Goal: Information Seeking & Learning: Check status

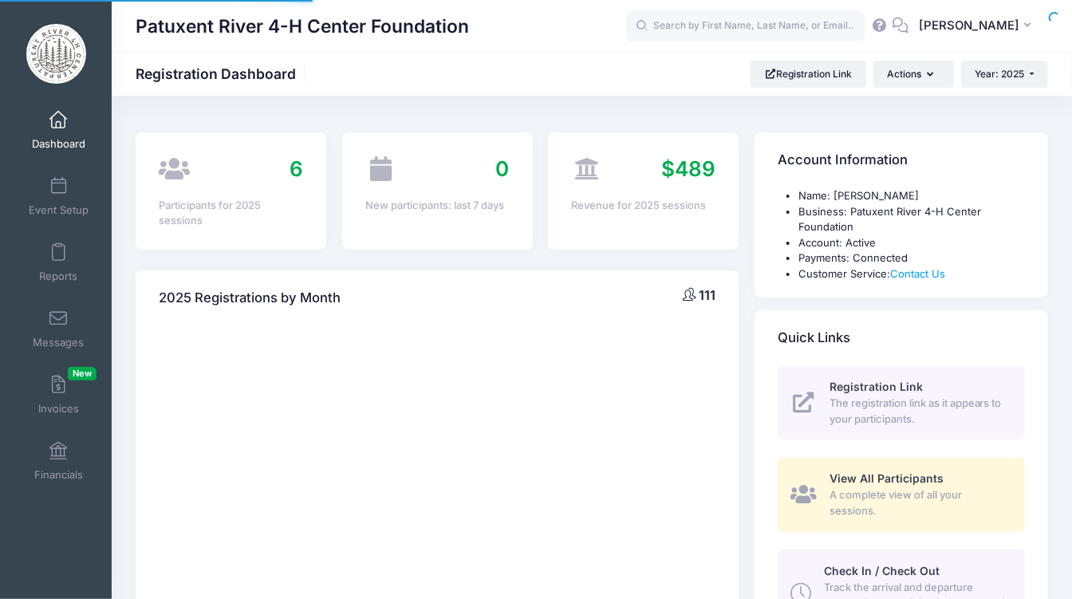
select select
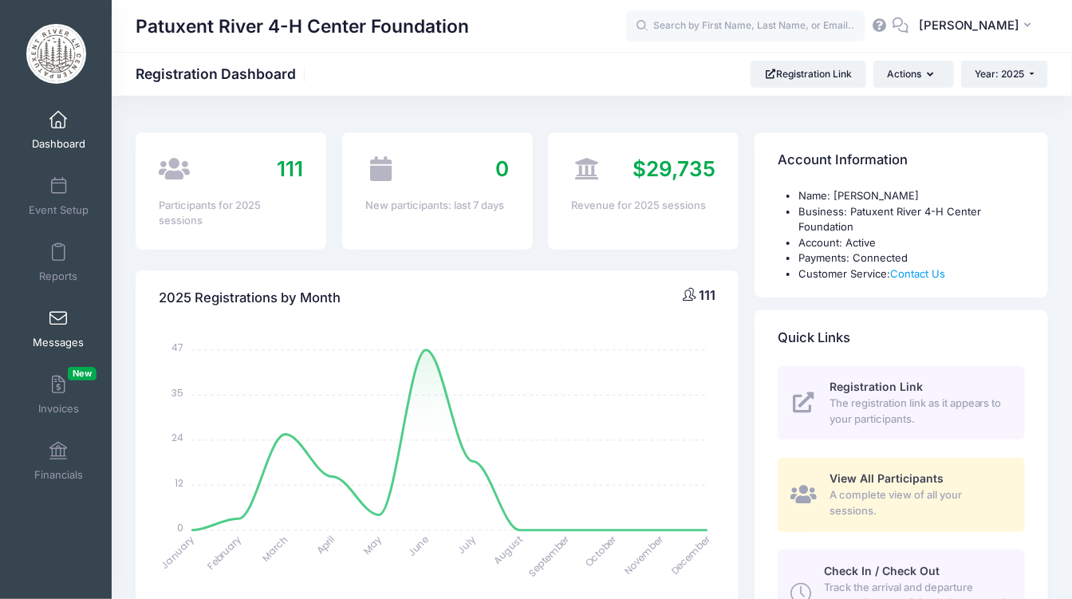
click at [58, 321] on span at bounding box center [58, 319] width 0 height 18
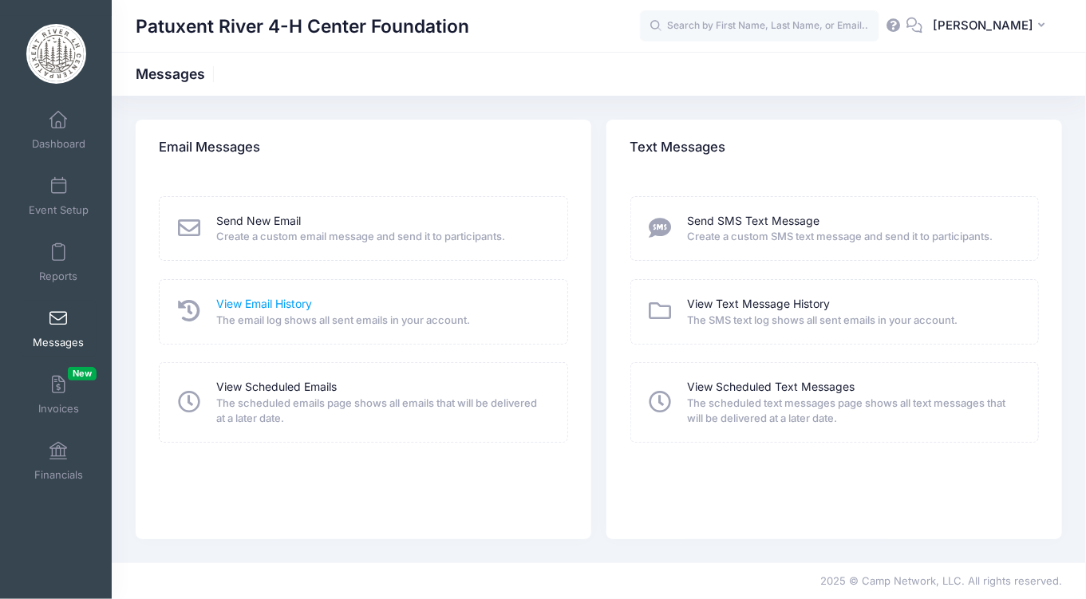
click at [235, 307] on link "View Email History" at bounding box center [264, 304] width 96 height 17
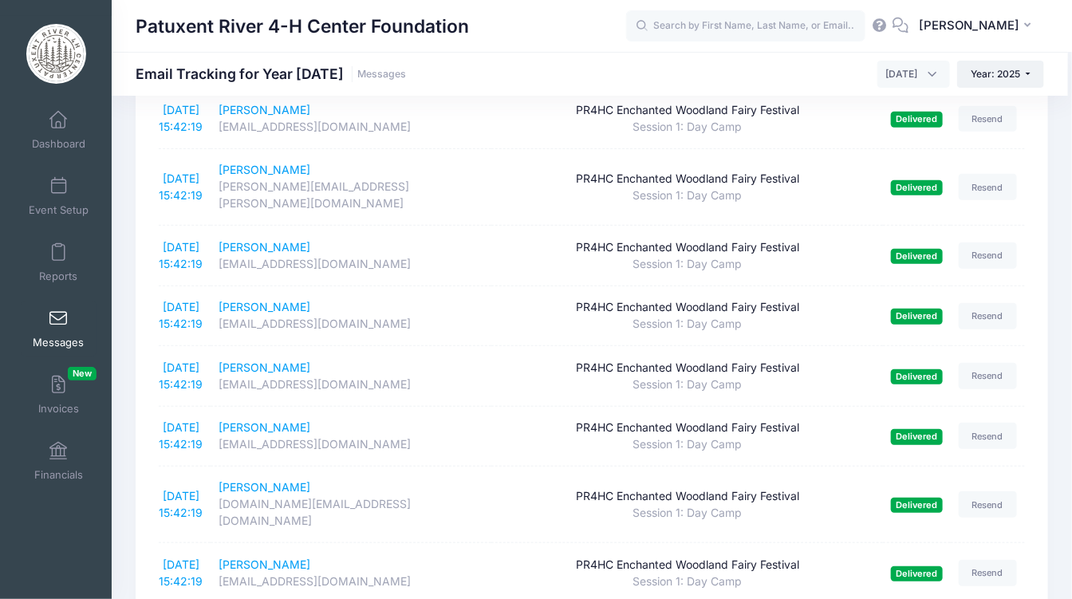
scroll to position [2738, 0]
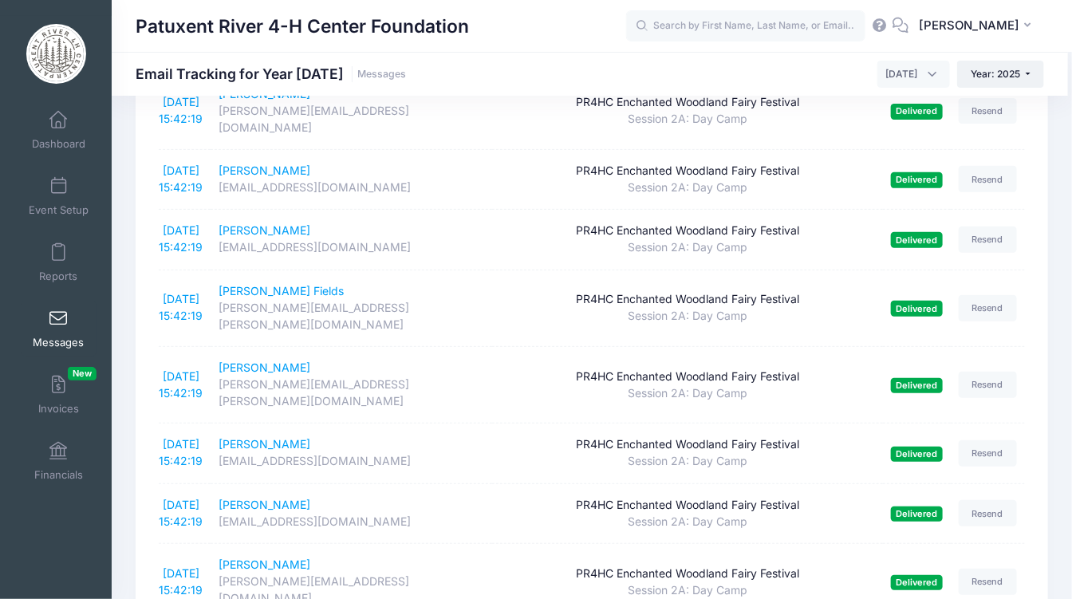
scroll to position [219, 0]
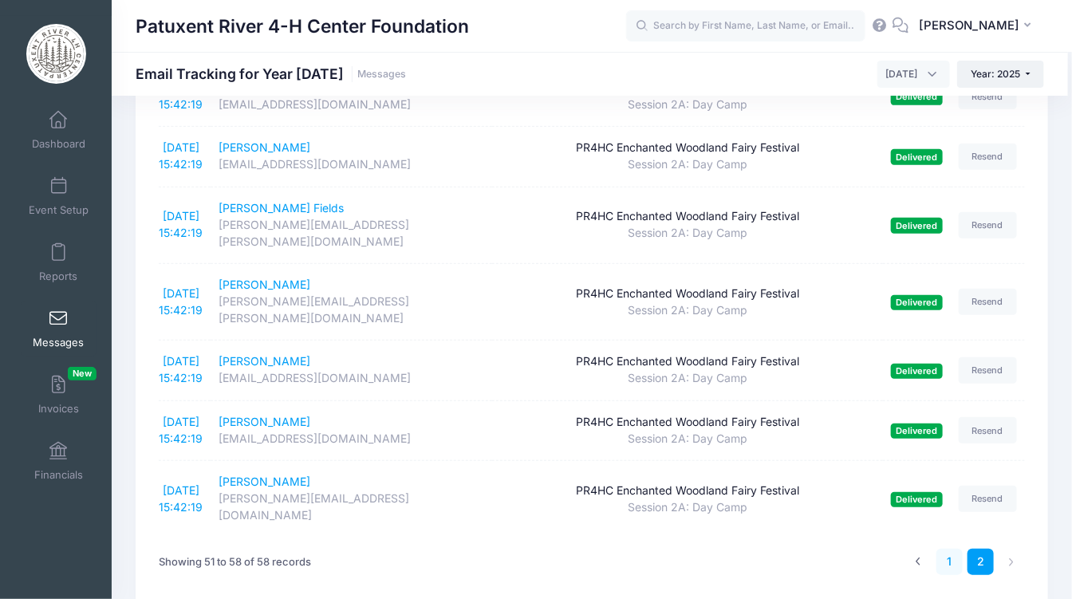
click at [951, 549] on link "1" at bounding box center [950, 562] width 26 height 26
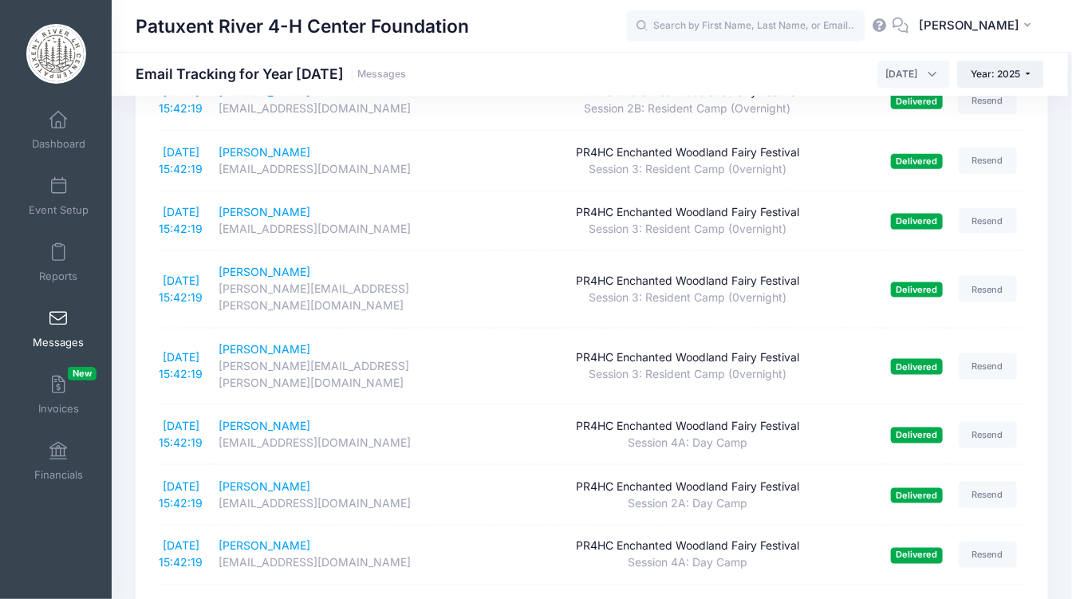
scroll to position [597, 0]
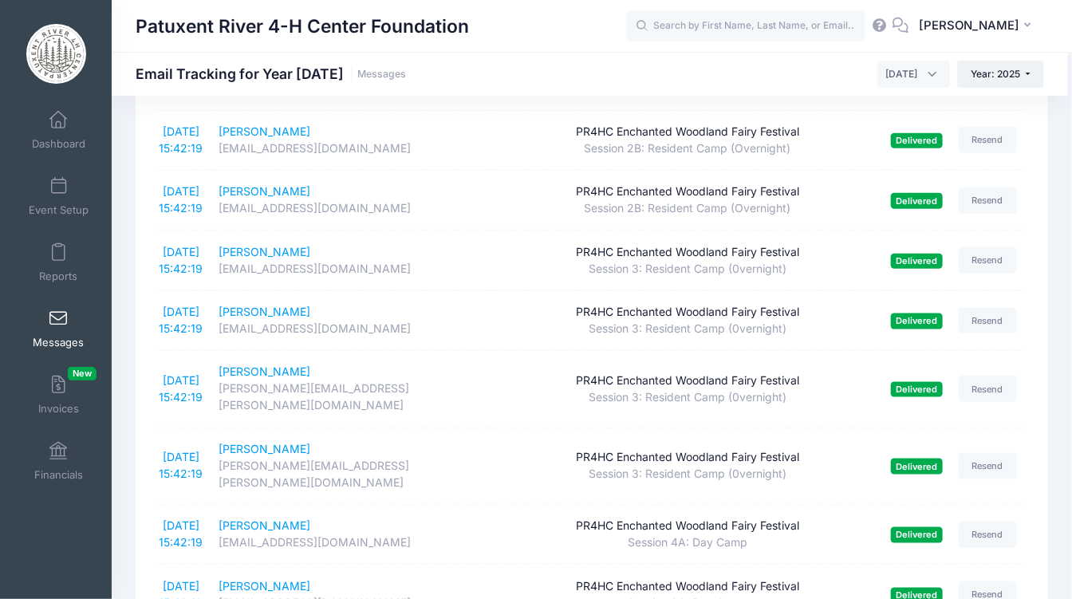
click at [58, 319] on span at bounding box center [58, 319] width 0 height 18
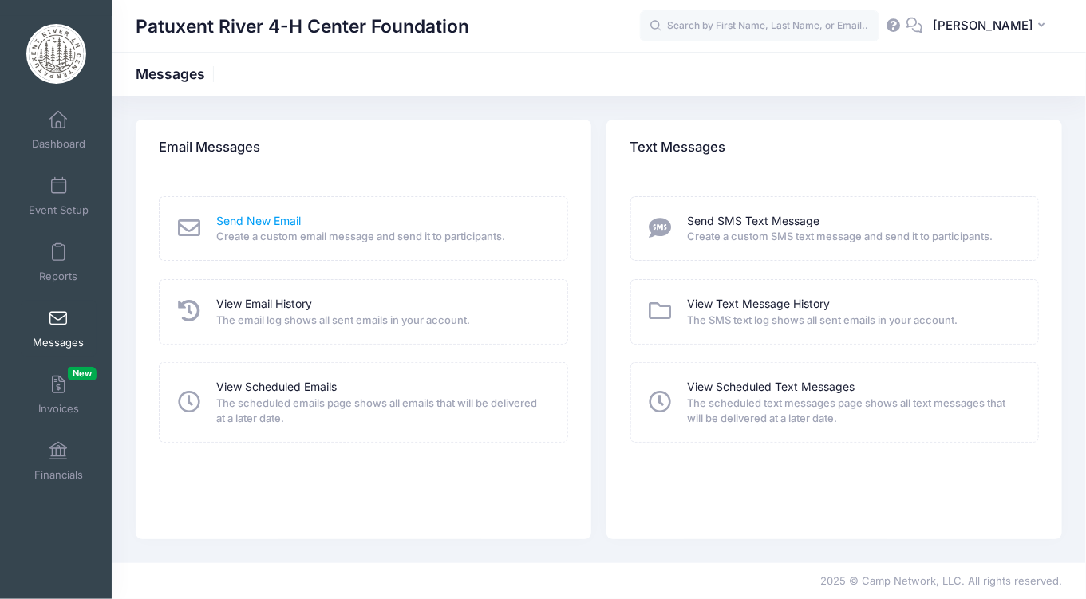
click at [222, 221] on link "Send New Email" at bounding box center [258, 221] width 85 height 17
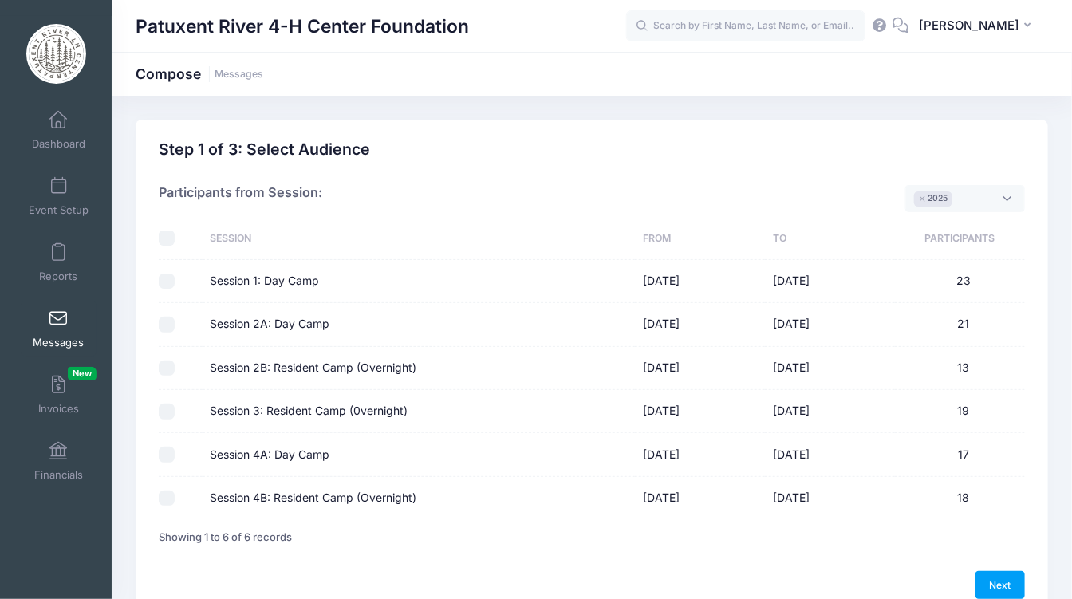
click at [58, 322] on span at bounding box center [58, 319] width 0 height 18
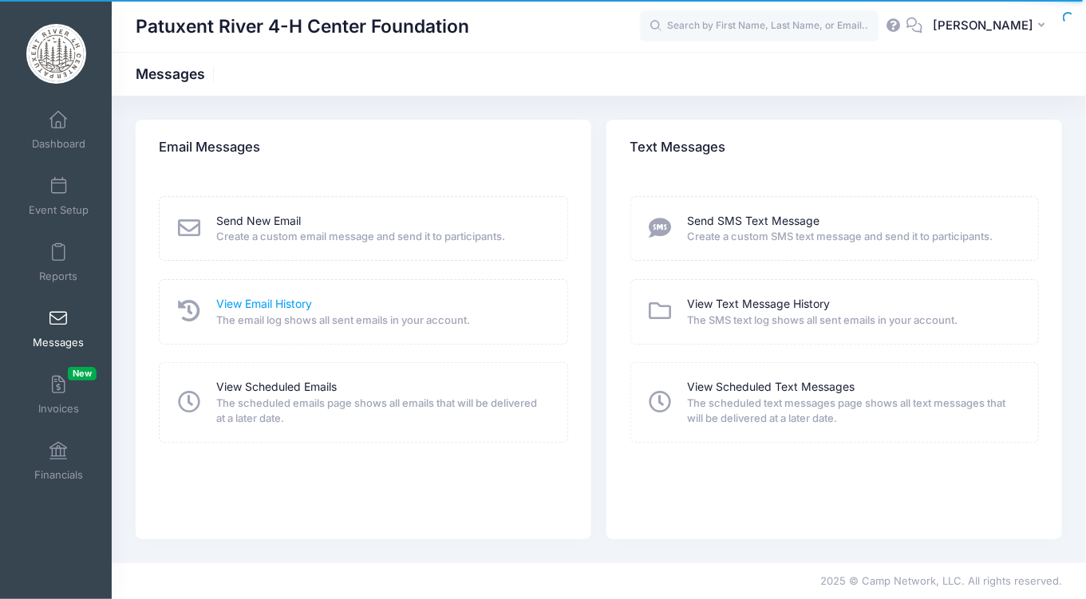
click at [245, 306] on link "View Email History" at bounding box center [264, 304] width 96 height 17
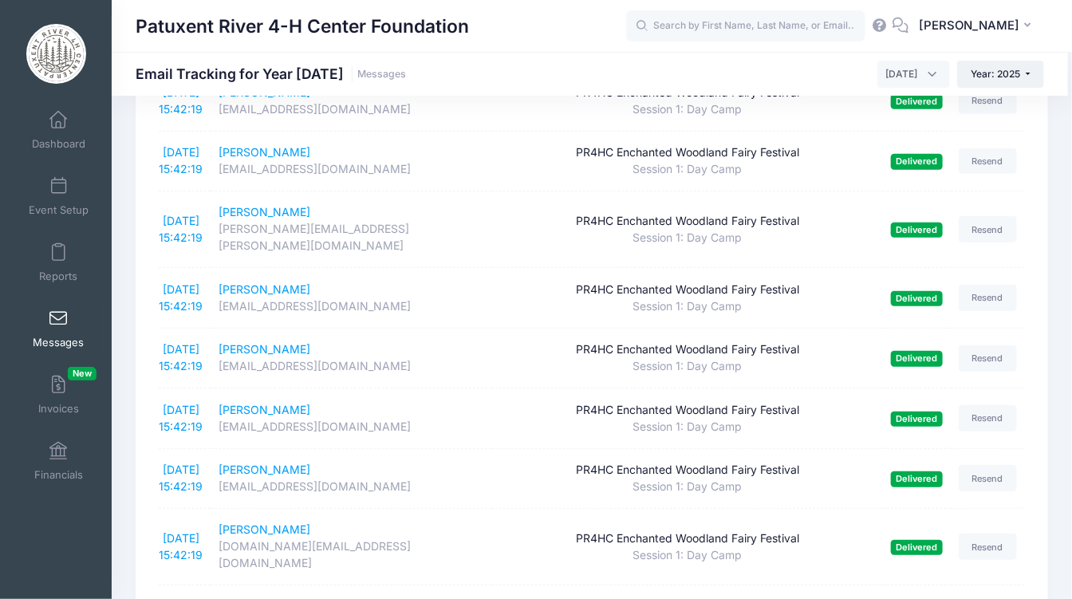
scroll to position [2738, 0]
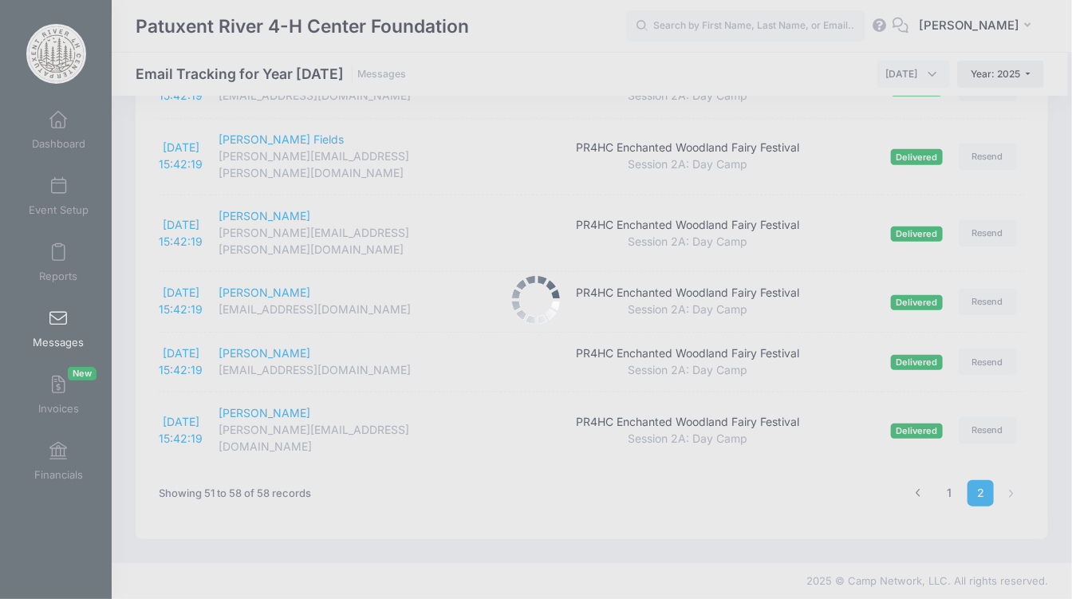
scroll to position [219, 0]
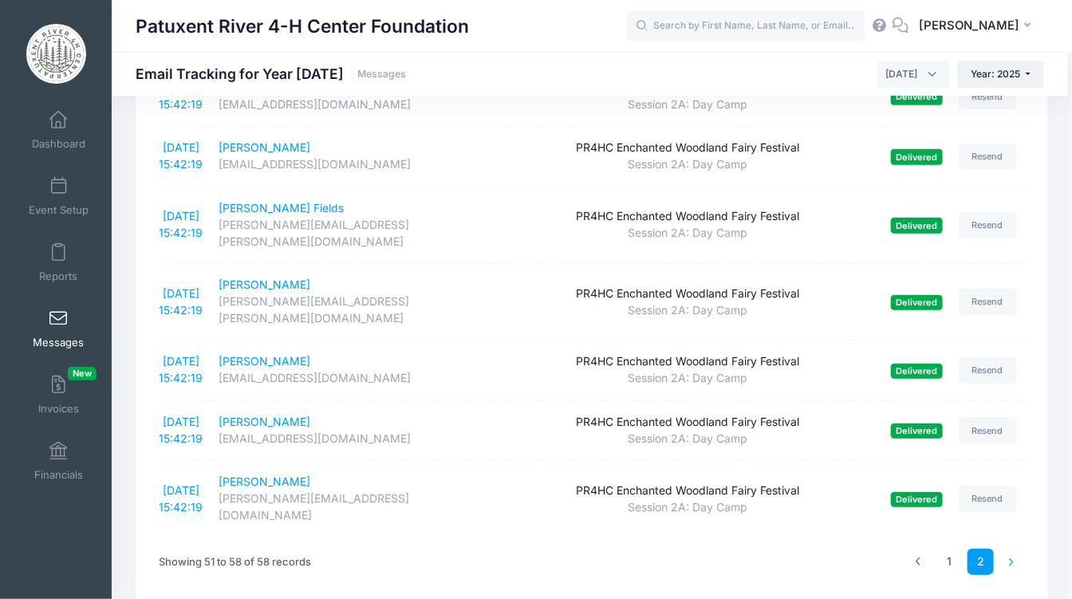
click at [1012, 549] on li at bounding box center [1012, 562] width 26 height 26
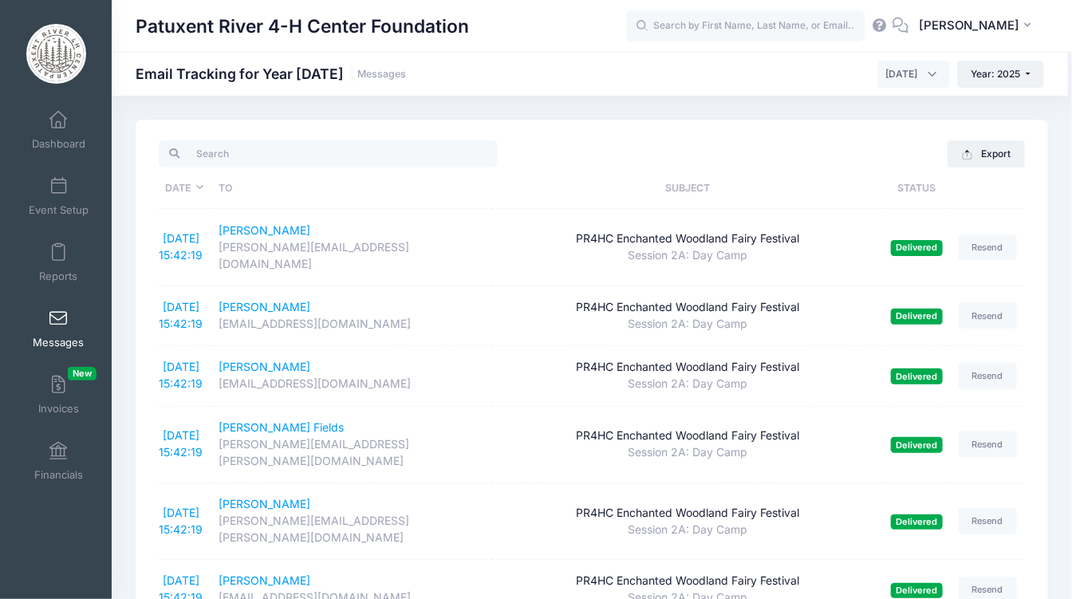
click at [201, 187] on th "Date" at bounding box center [185, 188] width 52 height 41
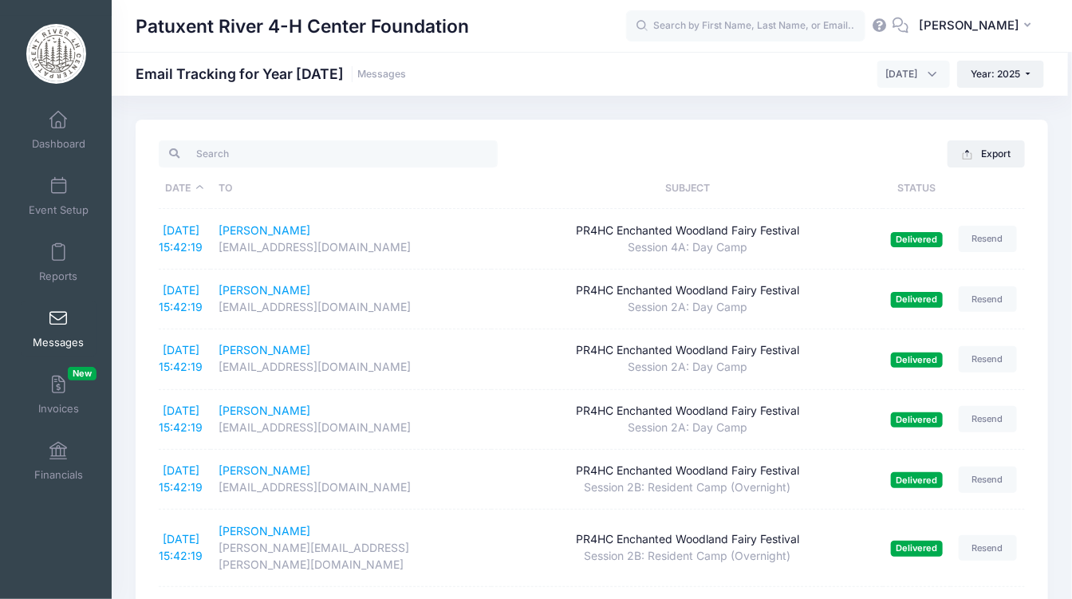
click at [200, 180] on th "Date" at bounding box center [185, 188] width 52 height 41
click at [58, 326] on span at bounding box center [58, 319] width 0 height 18
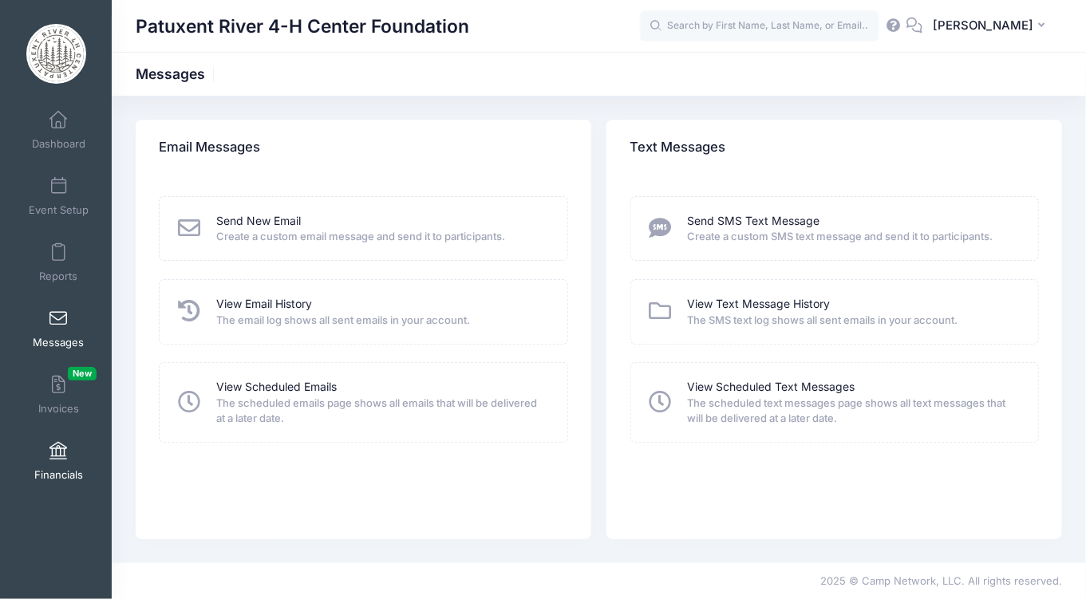
click at [58, 456] on span at bounding box center [58, 452] width 0 height 18
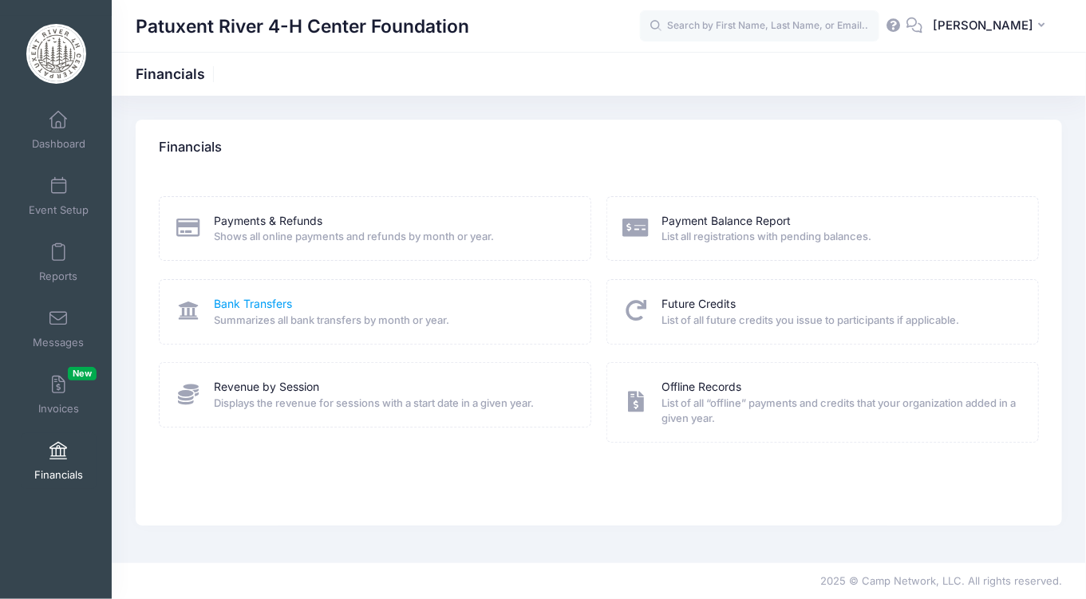
click at [252, 303] on link "Bank Transfers" at bounding box center [254, 304] width 78 height 17
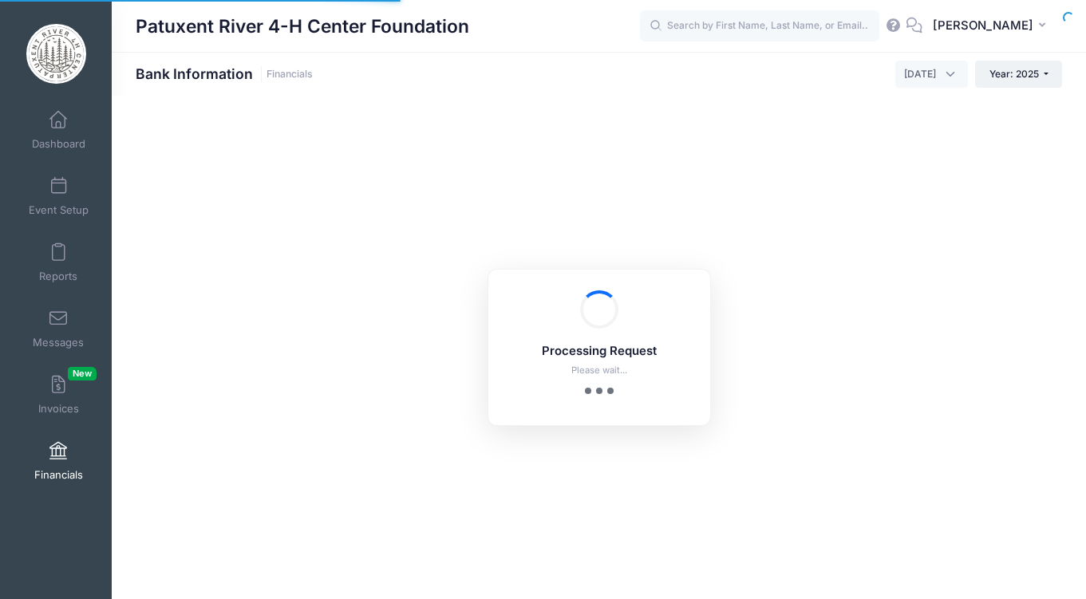
select select "10"
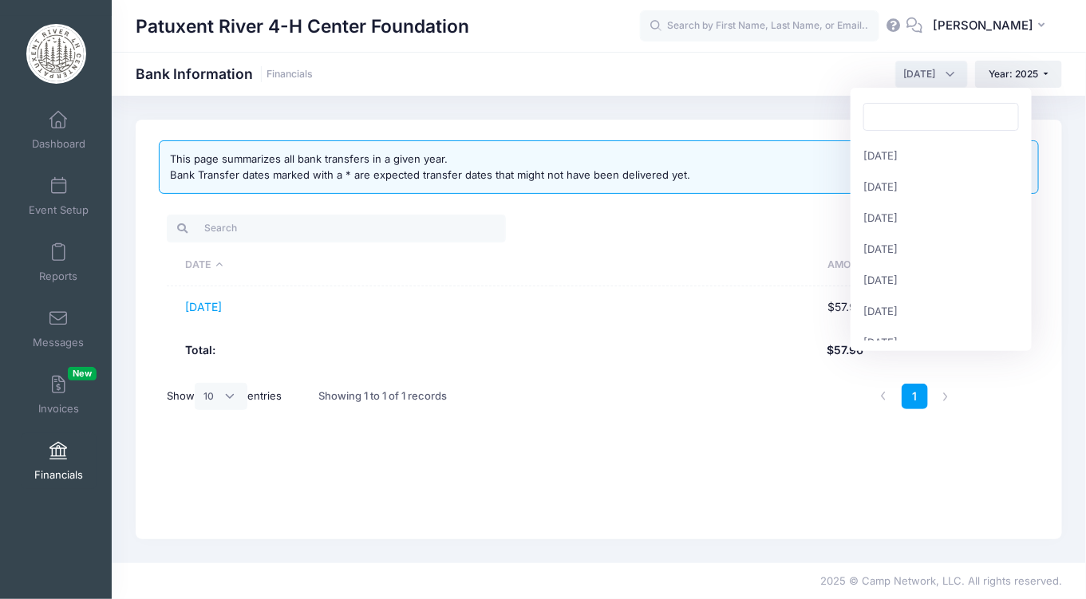
click at [957, 71] on span "September 2025" at bounding box center [931, 74] width 73 height 27
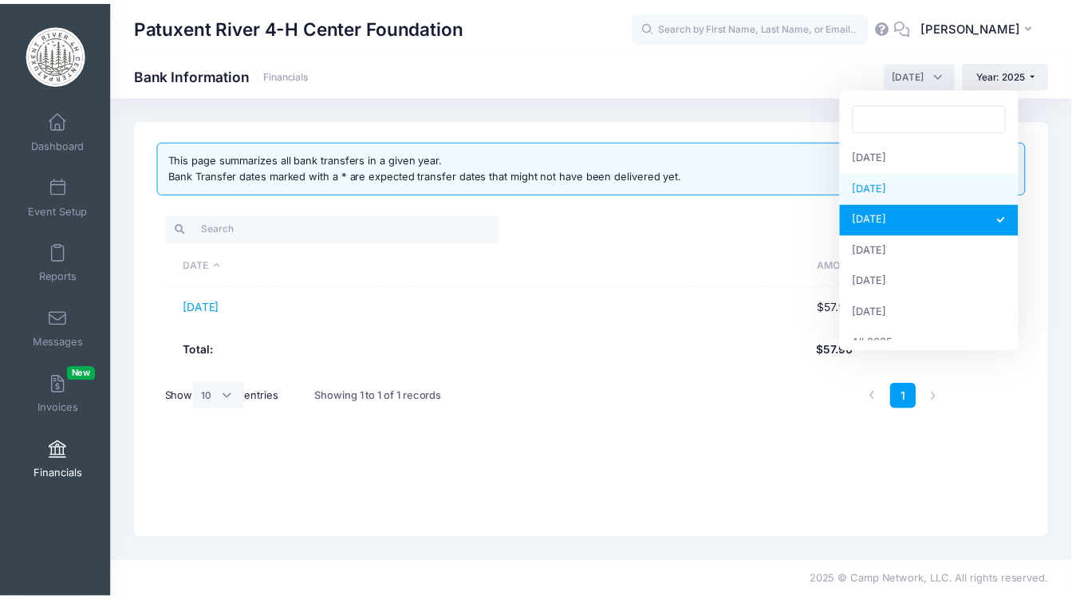
scroll to position [205, 0]
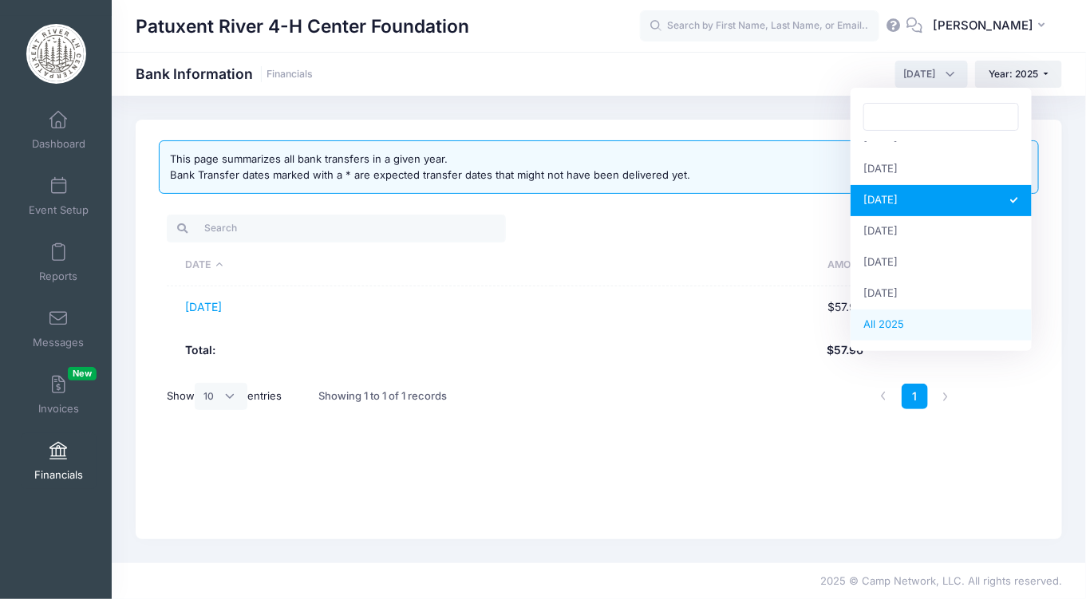
select select
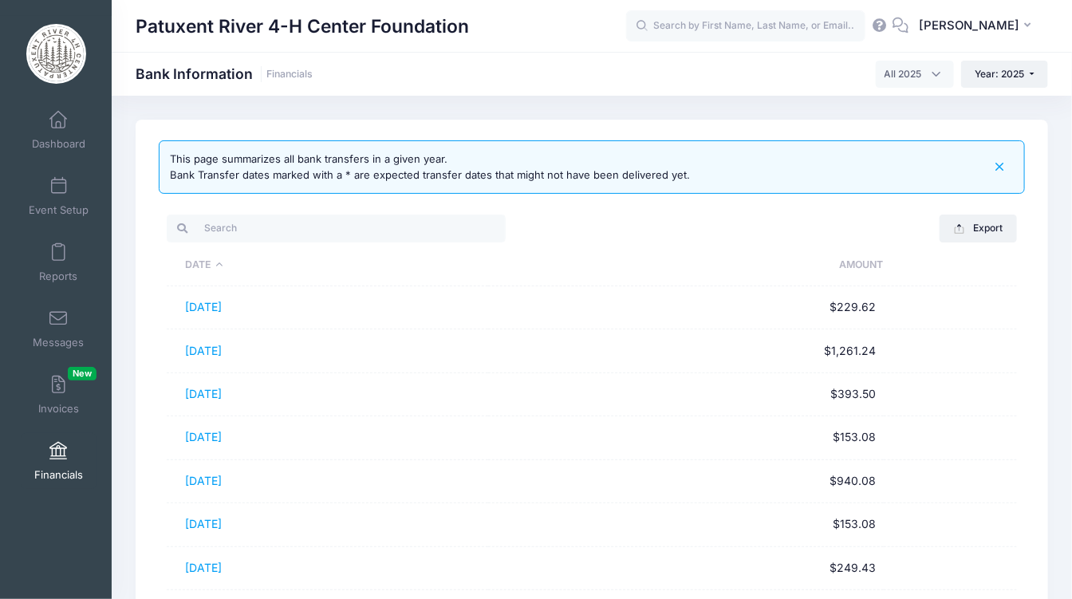
scroll to position [299, 0]
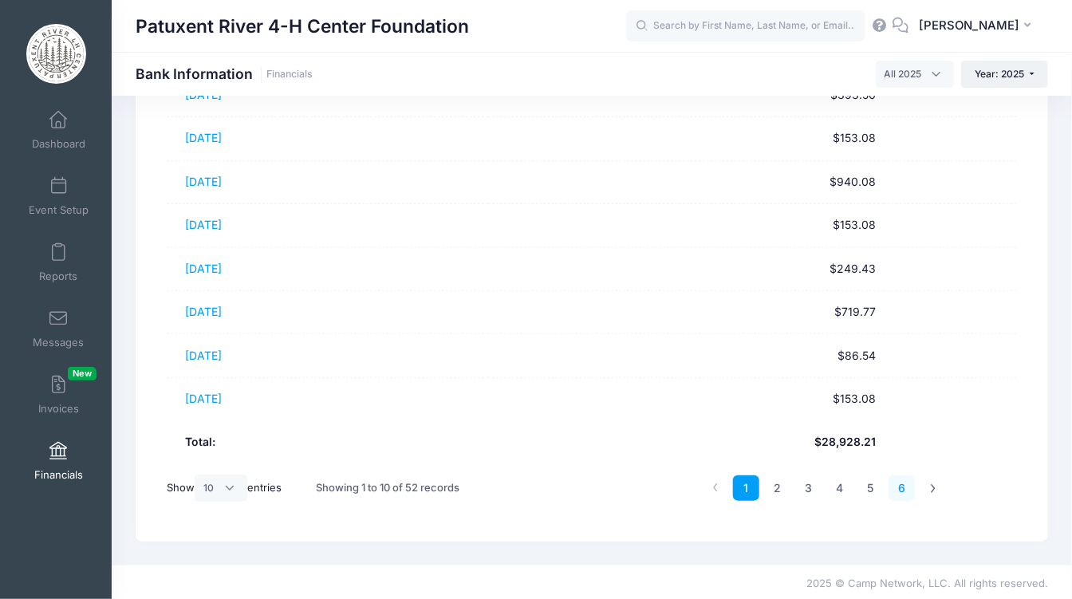
click at [907, 480] on link "6" at bounding box center [902, 489] width 26 height 26
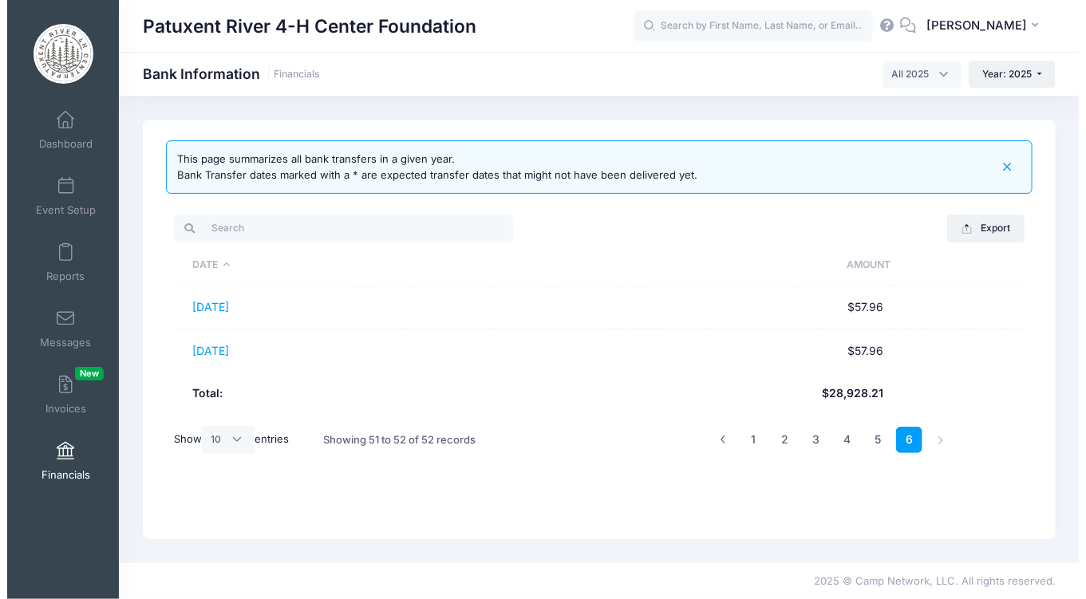
scroll to position [0, 0]
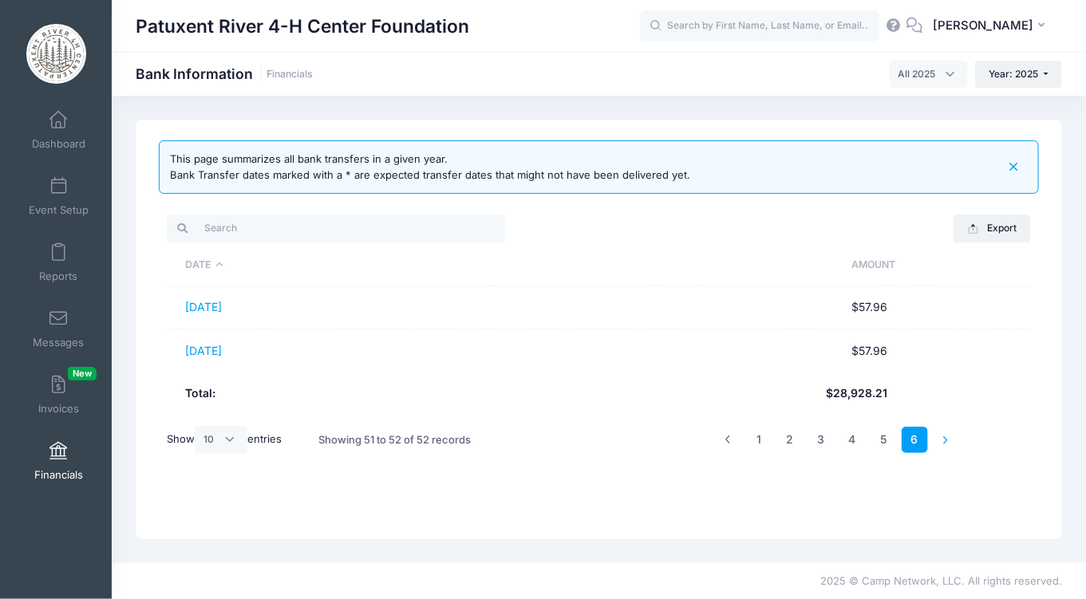
click at [949, 436] on li at bounding box center [946, 440] width 26 height 26
click at [882, 436] on link "5" at bounding box center [884, 440] width 26 height 26
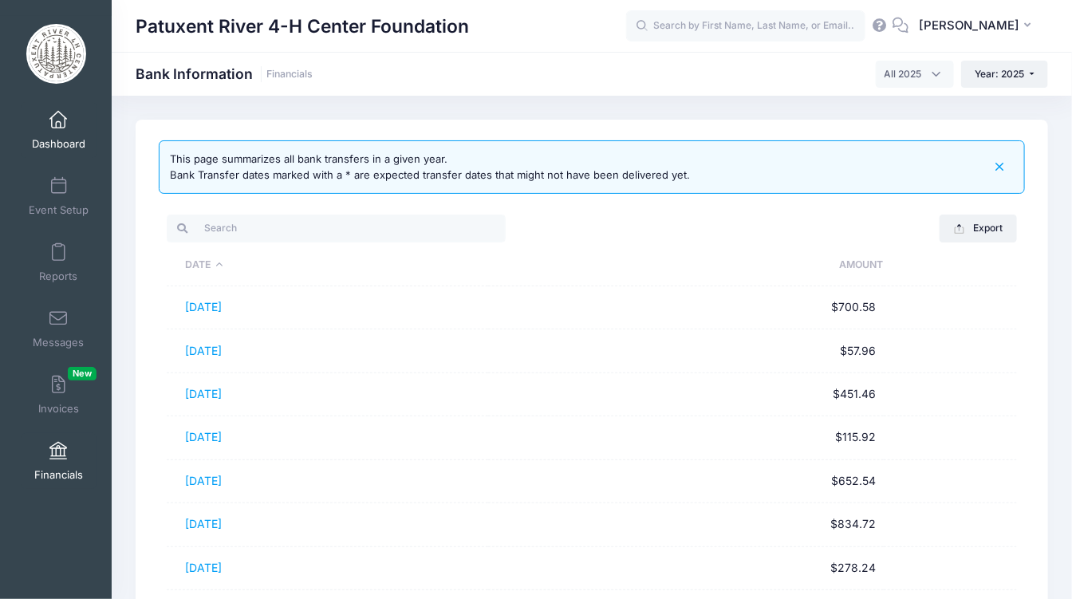
click at [58, 125] on span at bounding box center [58, 121] width 0 height 18
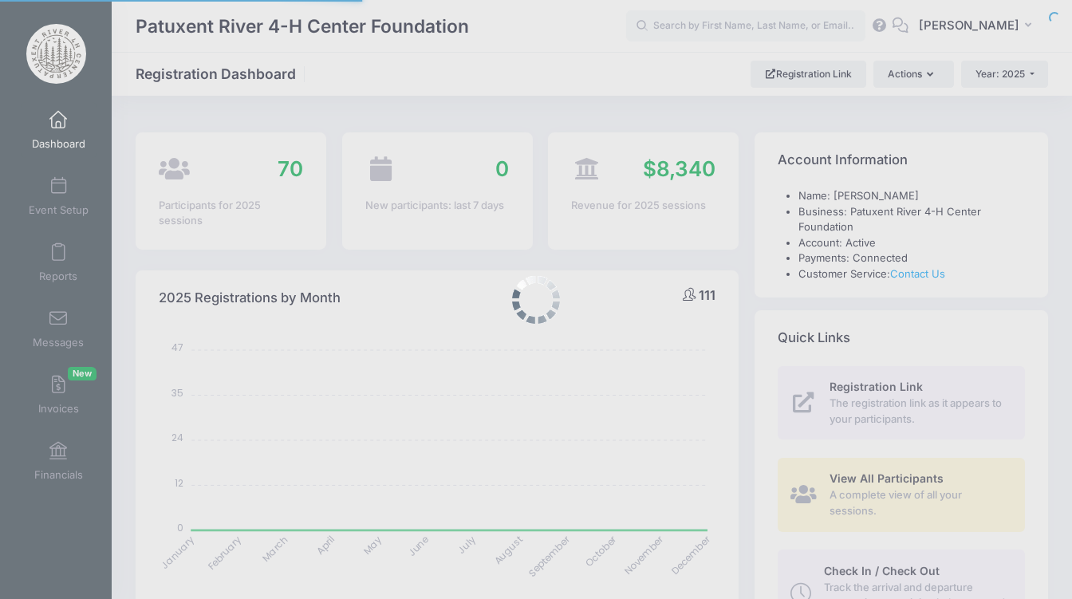
select select
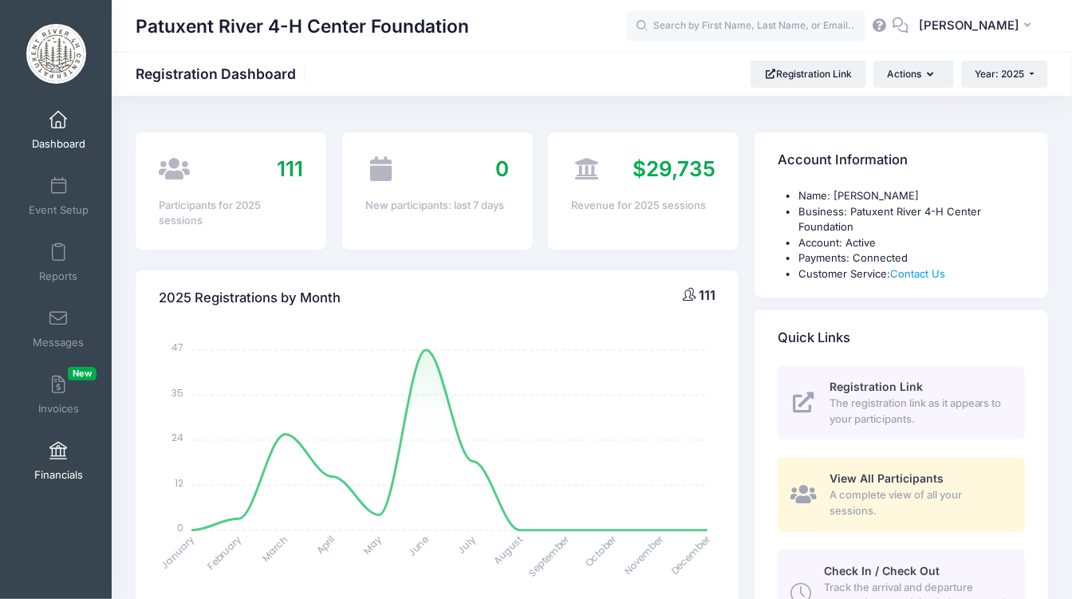
click at [58, 452] on span at bounding box center [58, 452] width 0 height 18
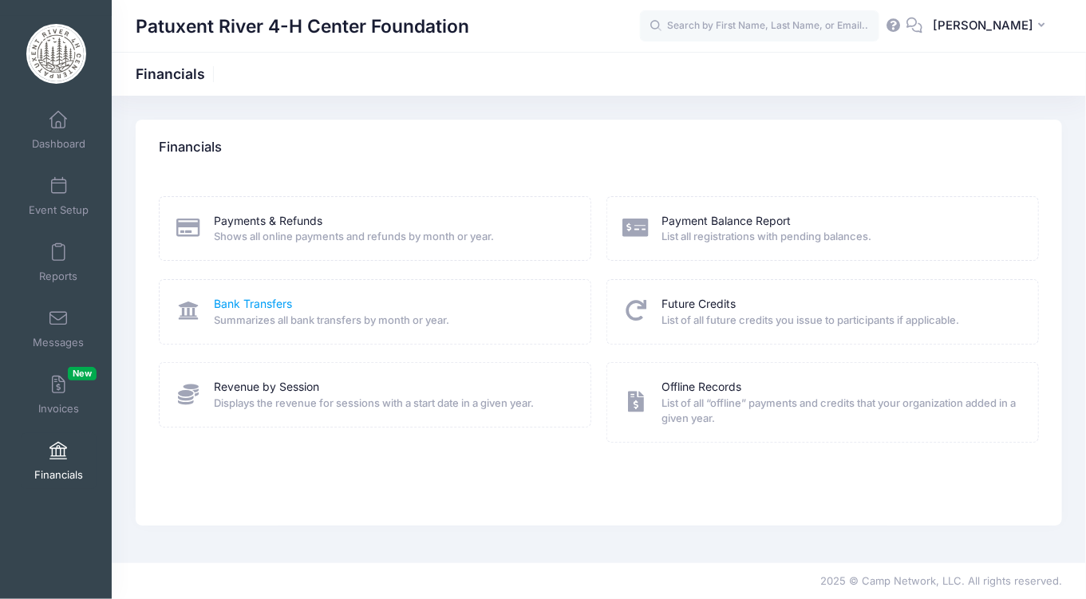
click at [243, 301] on link "Bank Transfers" at bounding box center [254, 304] width 78 height 17
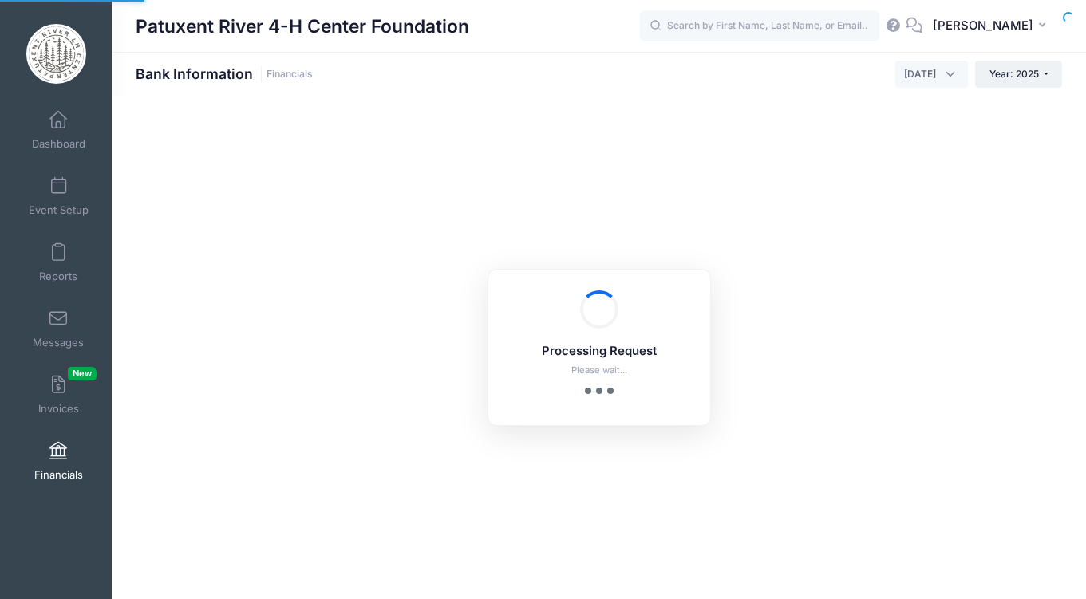
select select "10"
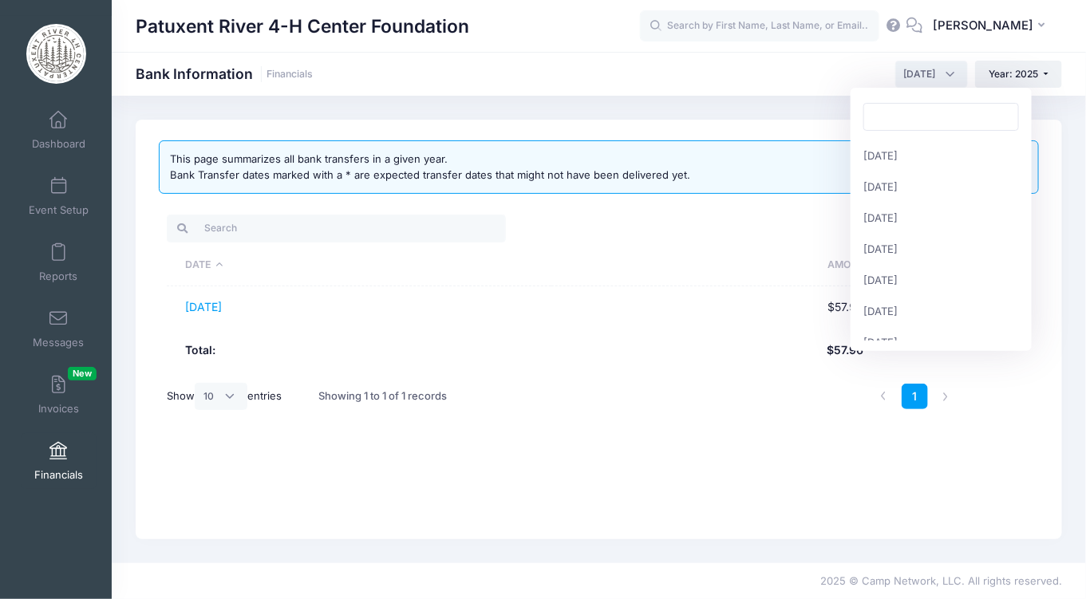
click at [947, 77] on span "September 2025" at bounding box center [931, 74] width 73 height 27
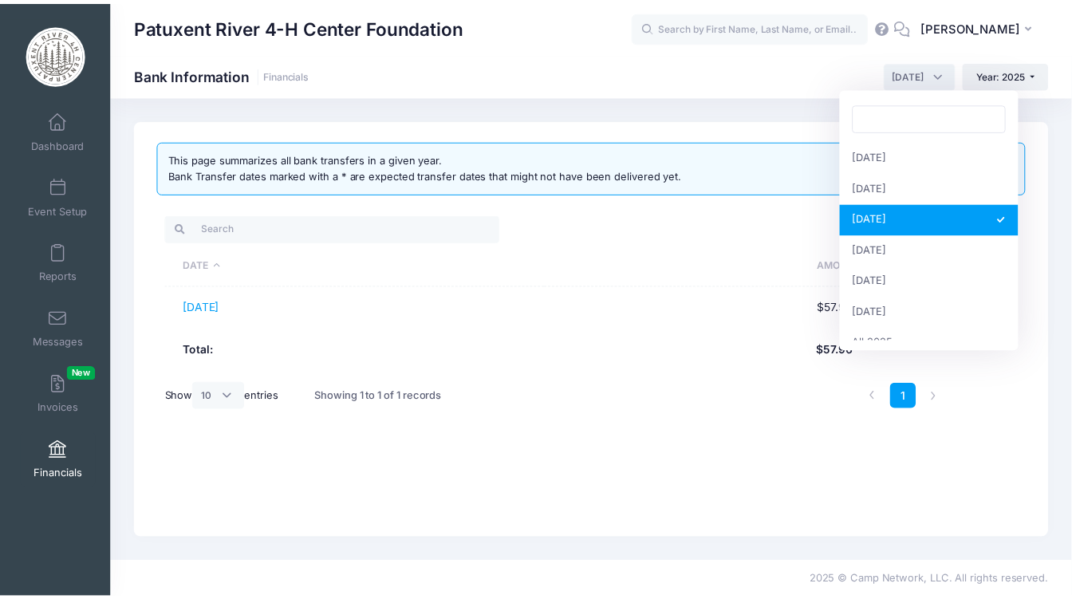
scroll to position [205, 0]
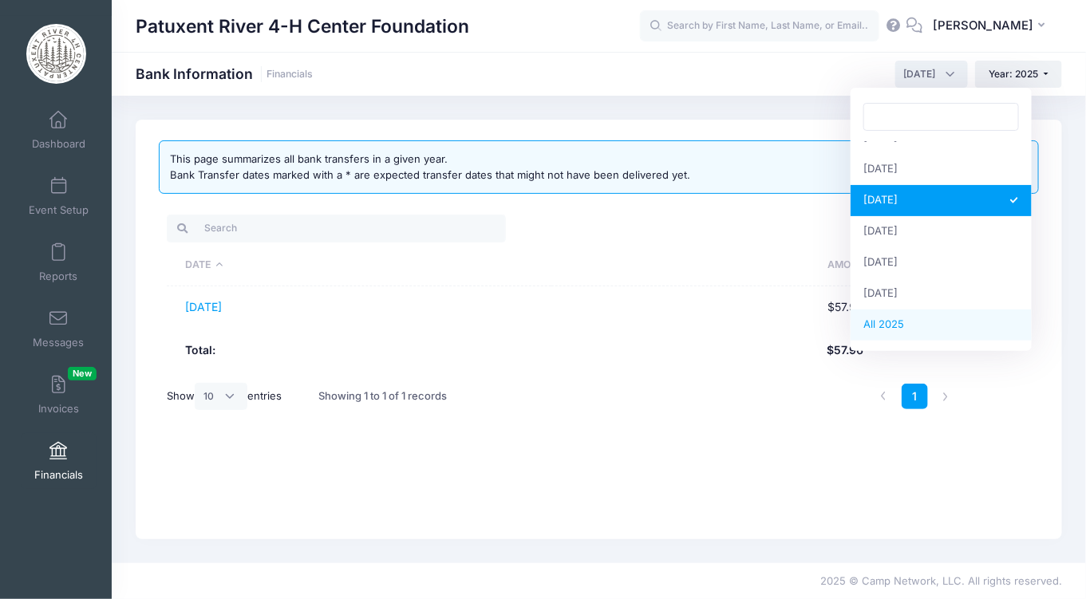
select select
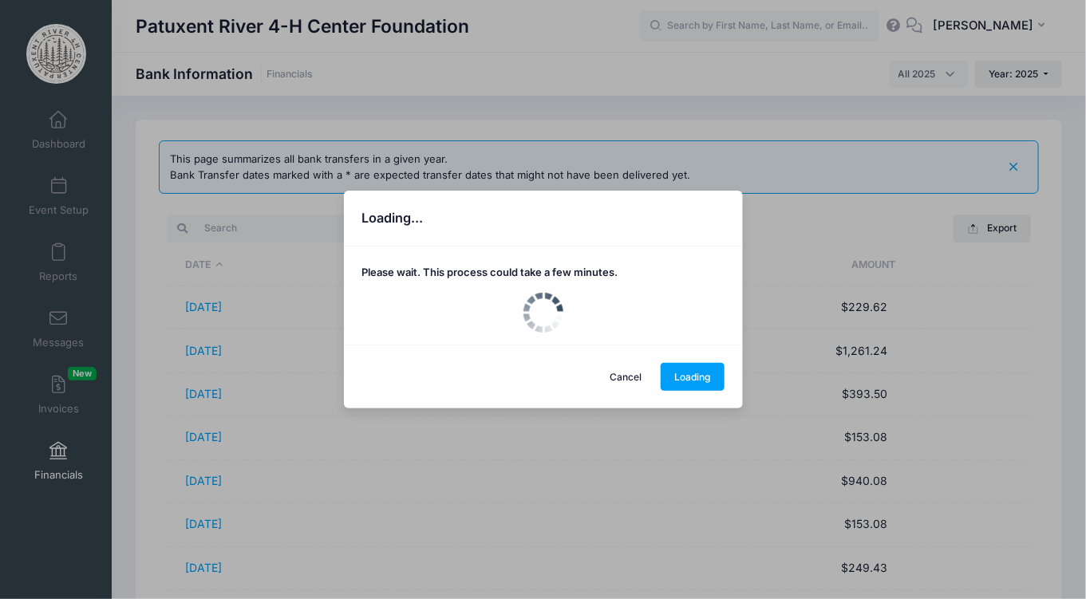
drag, startPoint x: 1014, startPoint y: 223, endPoint x: 1012, endPoint y: 237, distance: 13.8
click at [1012, 237] on div "Loading... Please wait. This process could take a few minutes. Cancel Loading" at bounding box center [543, 299] width 1086 height 599
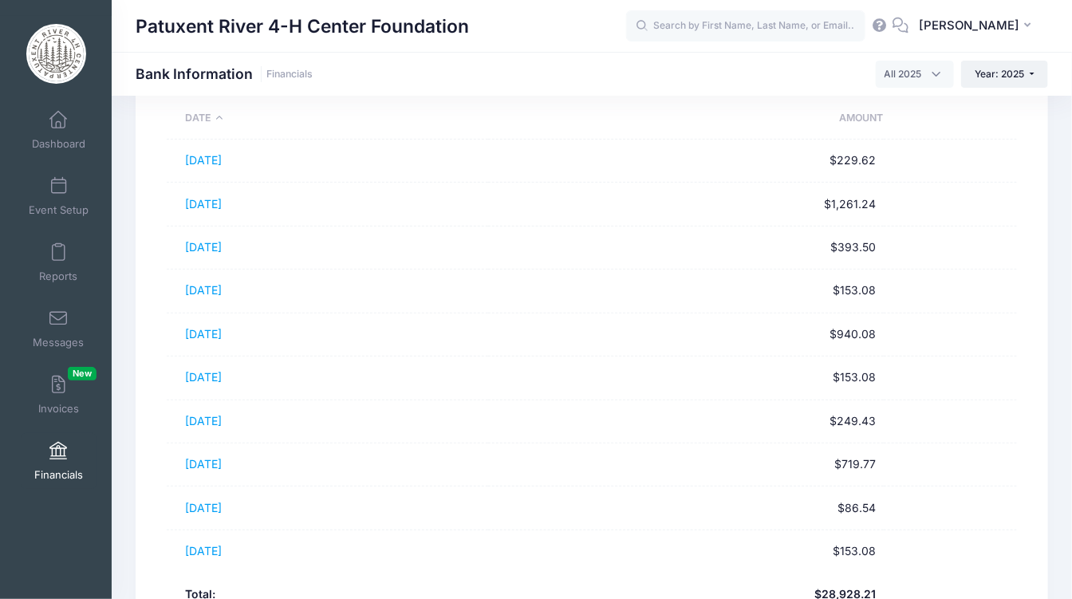
scroll to position [299, 0]
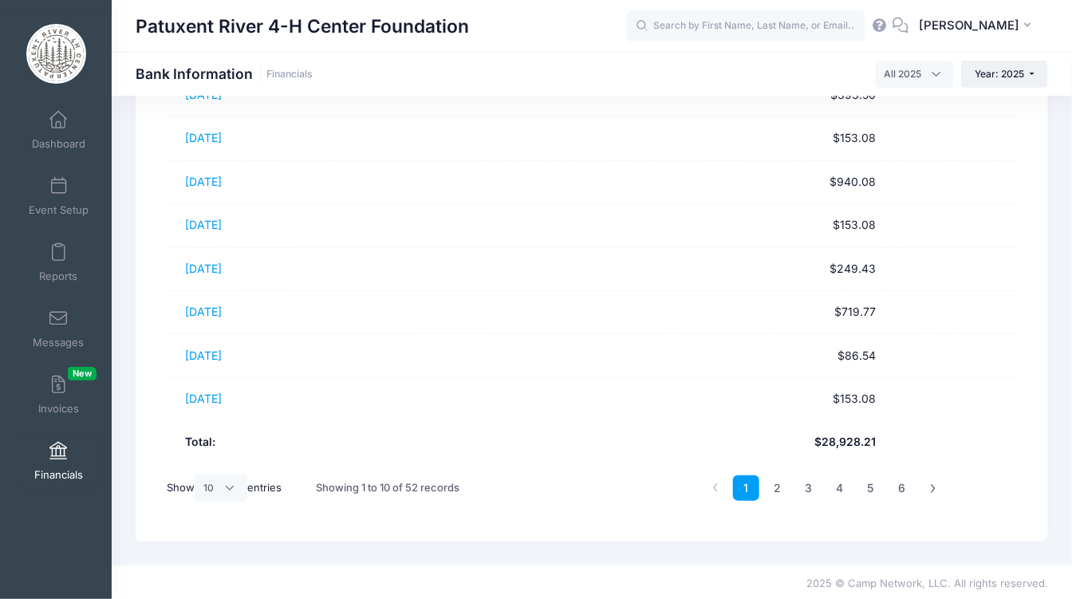
click at [60, 460] on link "Financials" at bounding box center [59, 461] width 76 height 56
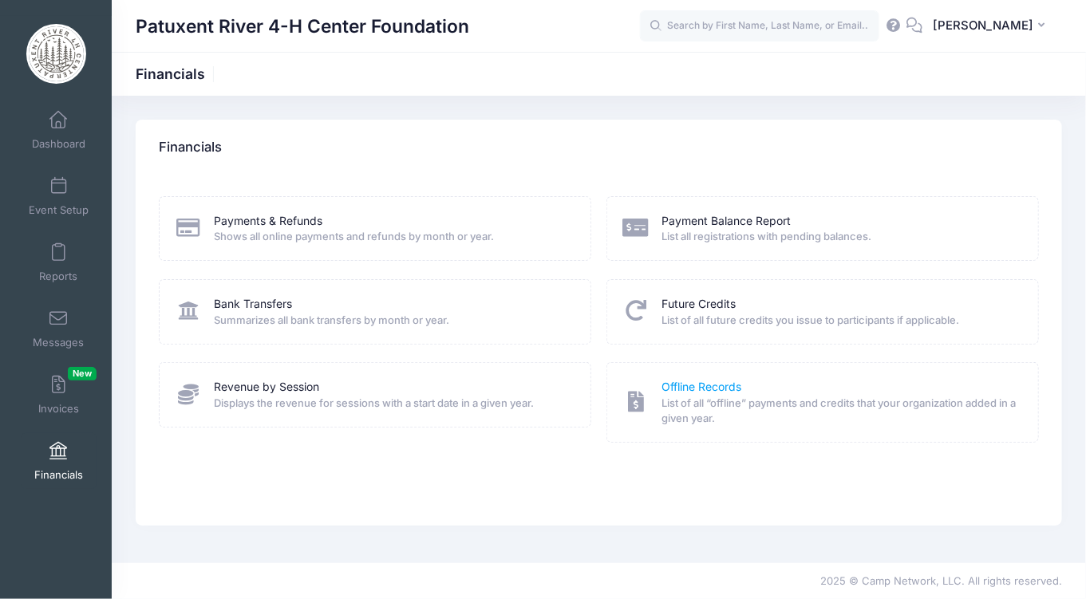
click at [697, 383] on link "Offline Records" at bounding box center [702, 387] width 80 height 17
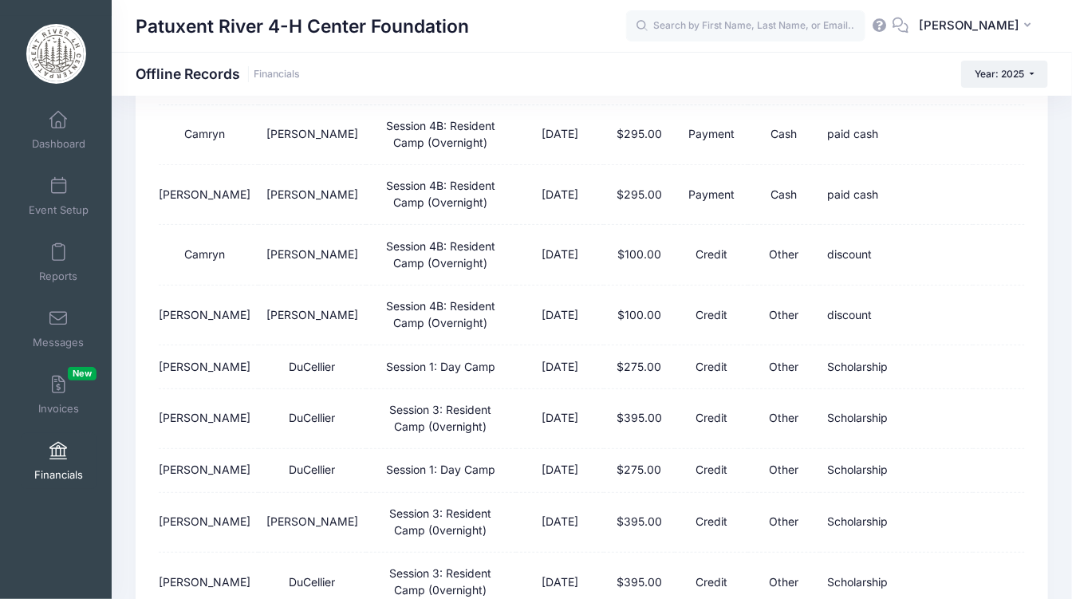
scroll to position [2512, 0]
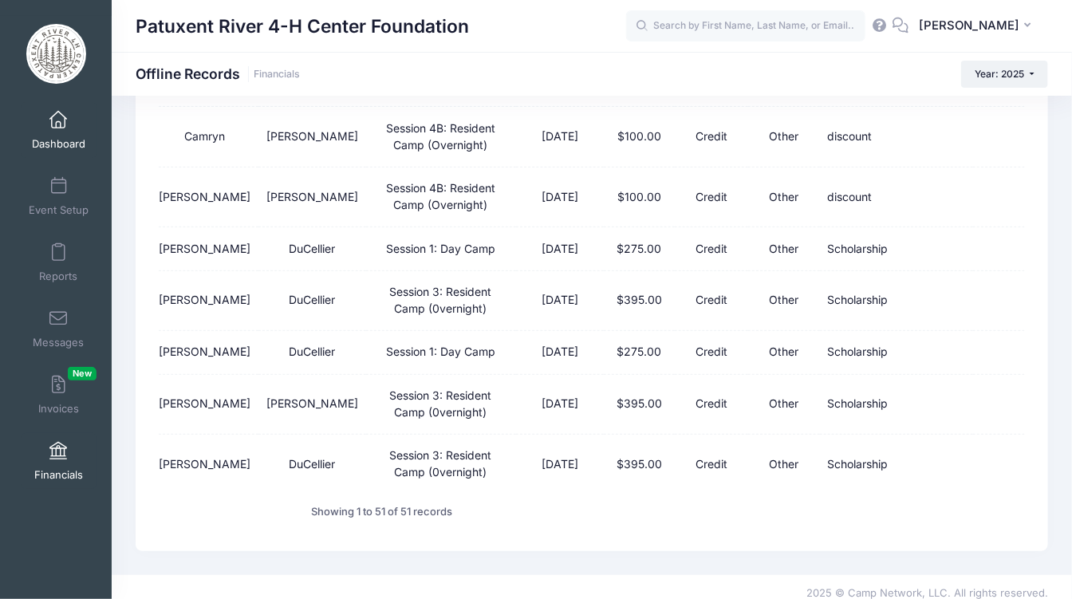
click at [63, 124] on link "Dashboard" at bounding box center [59, 130] width 76 height 56
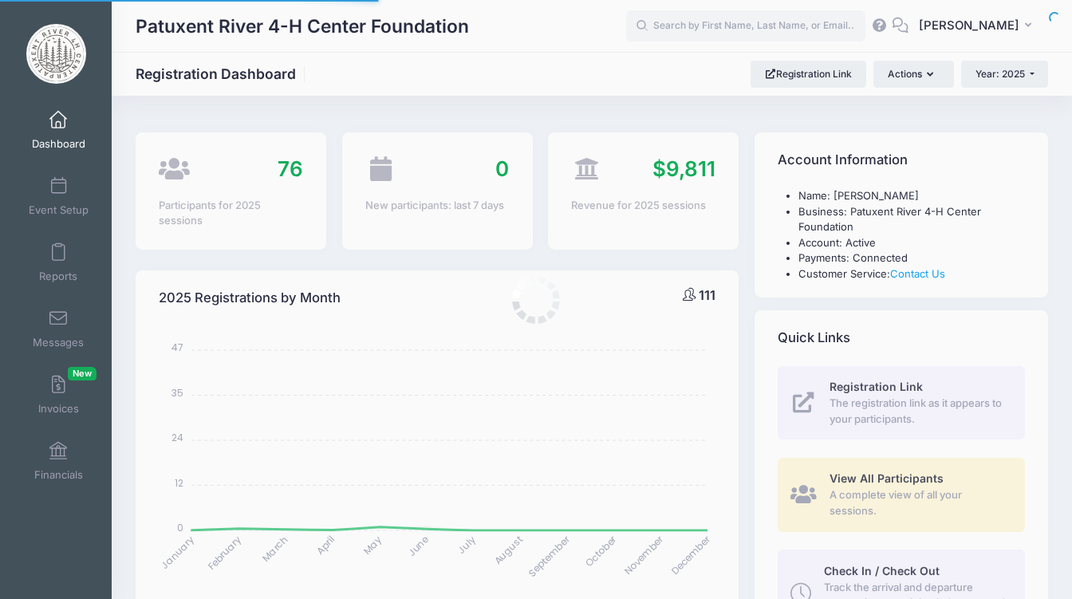
select select
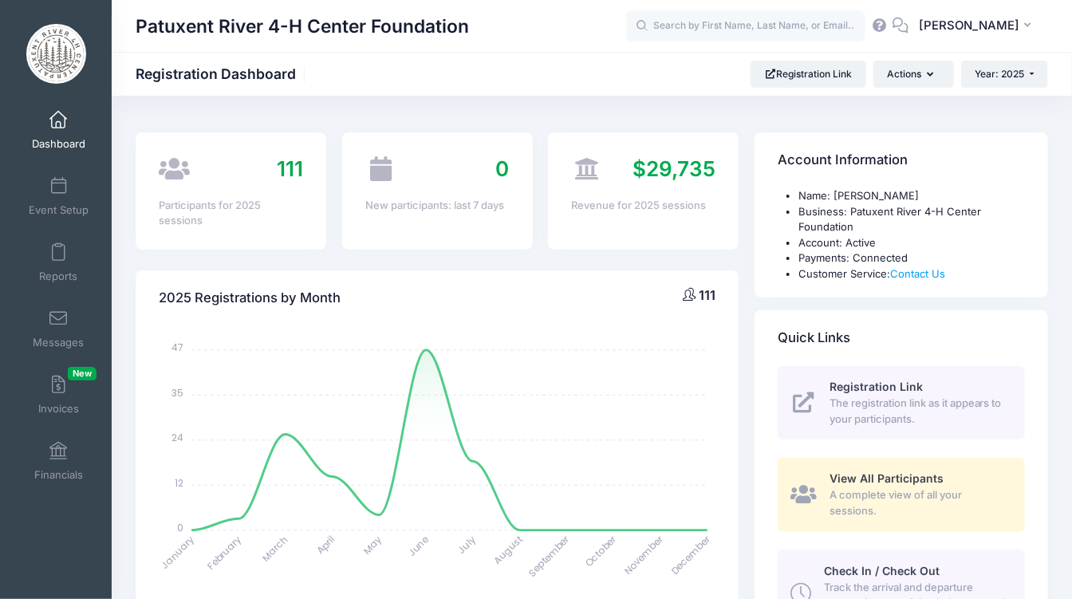
click at [58, 123] on span at bounding box center [58, 121] width 0 height 18
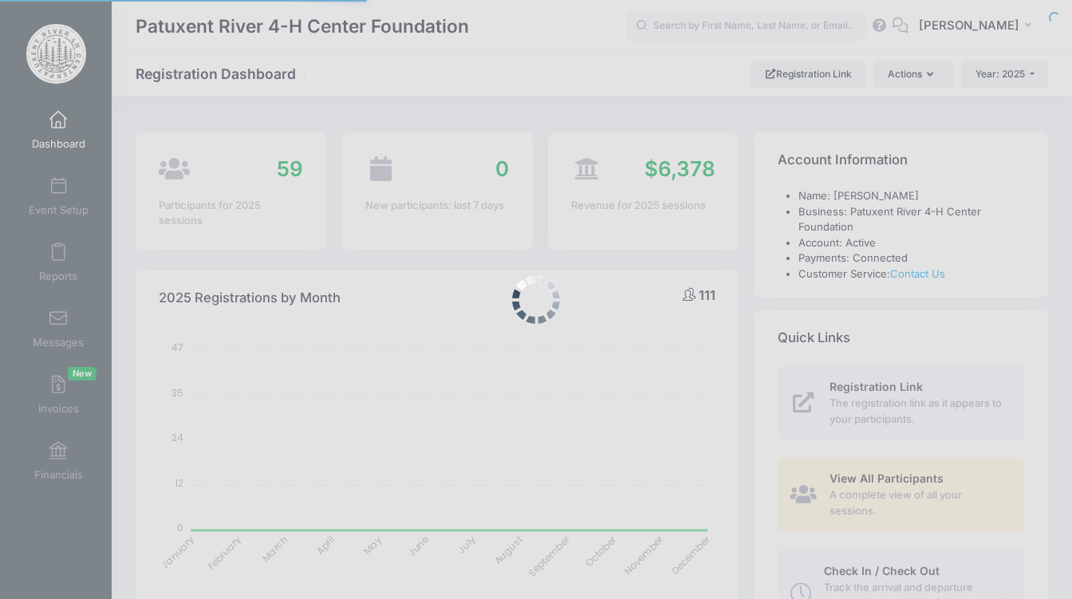
select select
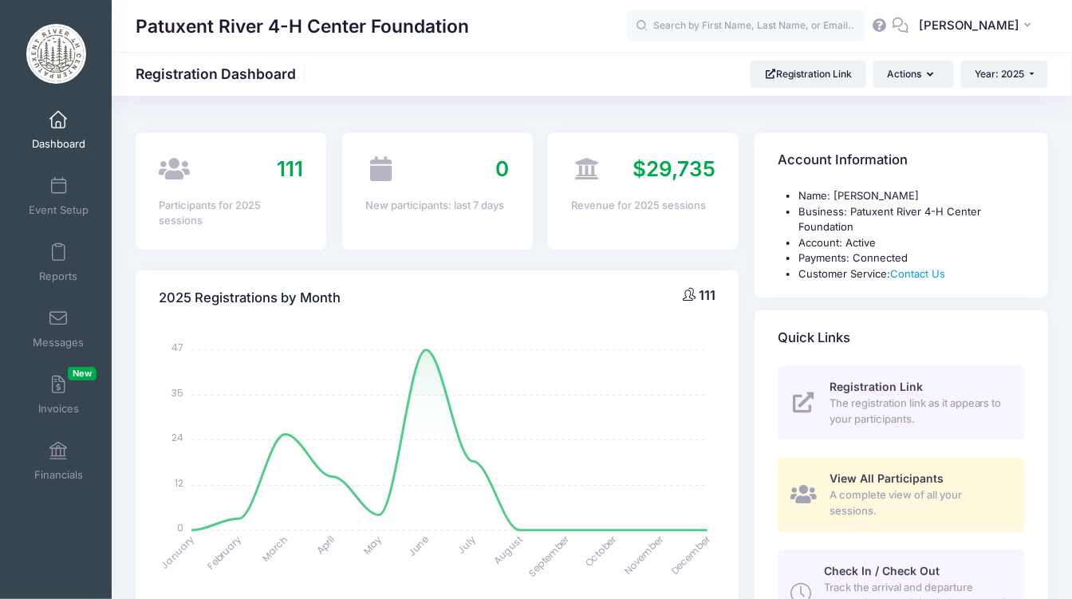
click at [58, 120] on span at bounding box center [58, 121] width 0 height 18
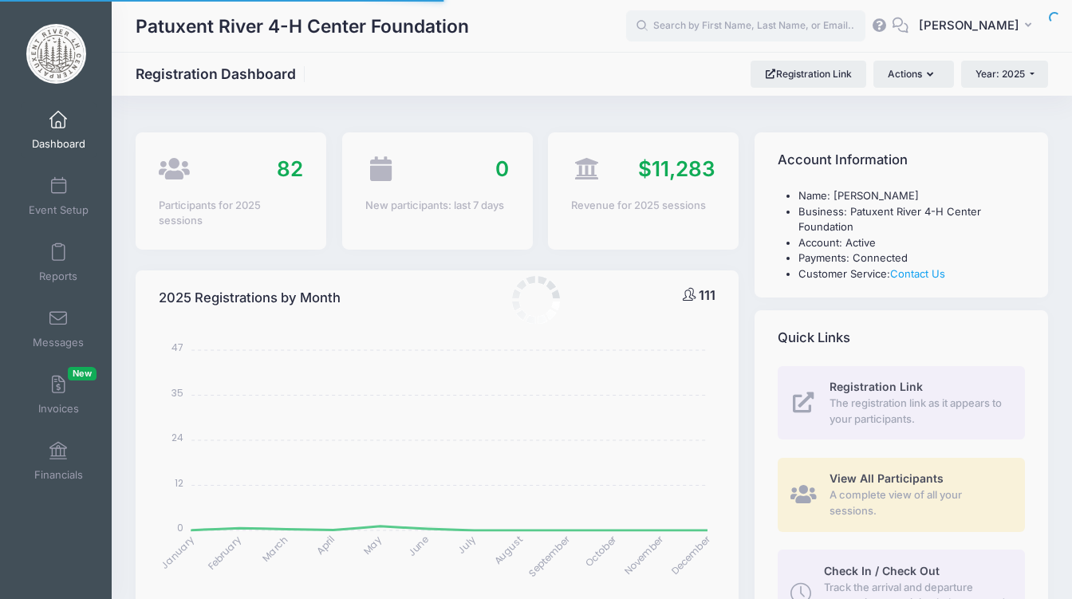
select select
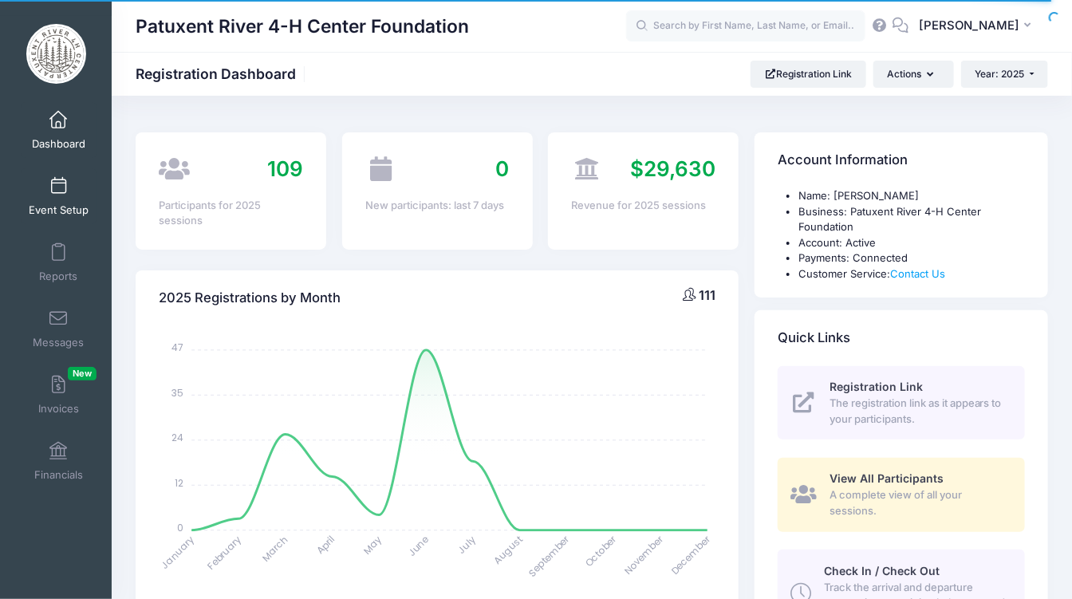
click at [58, 182] on span at bounding box center [58, 187] width 0 height 18
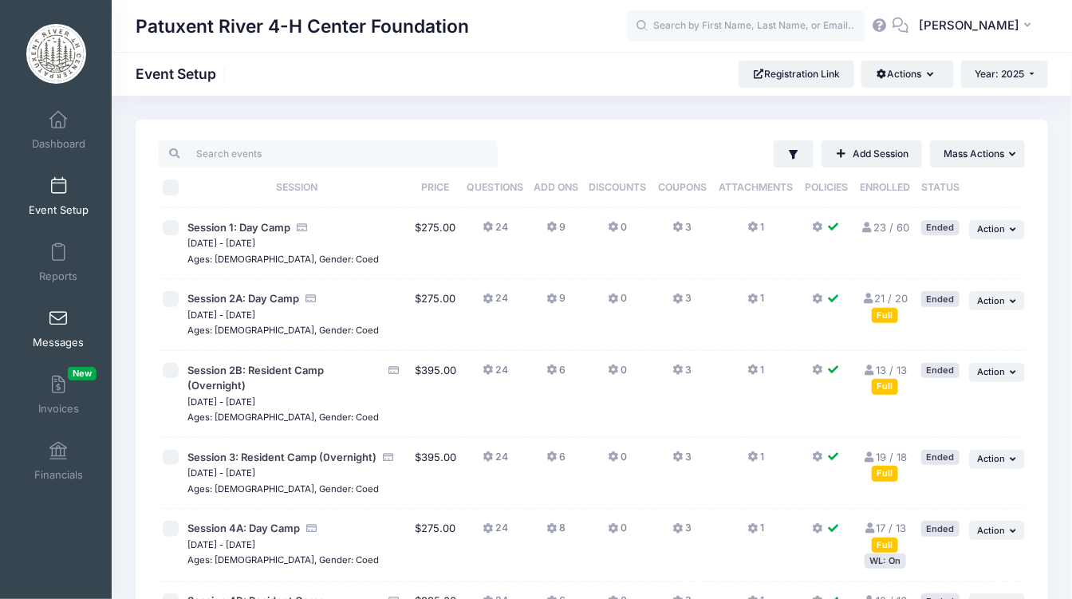
click at [58, 310] on span at bounding box center [58, 319] width 0 height 18
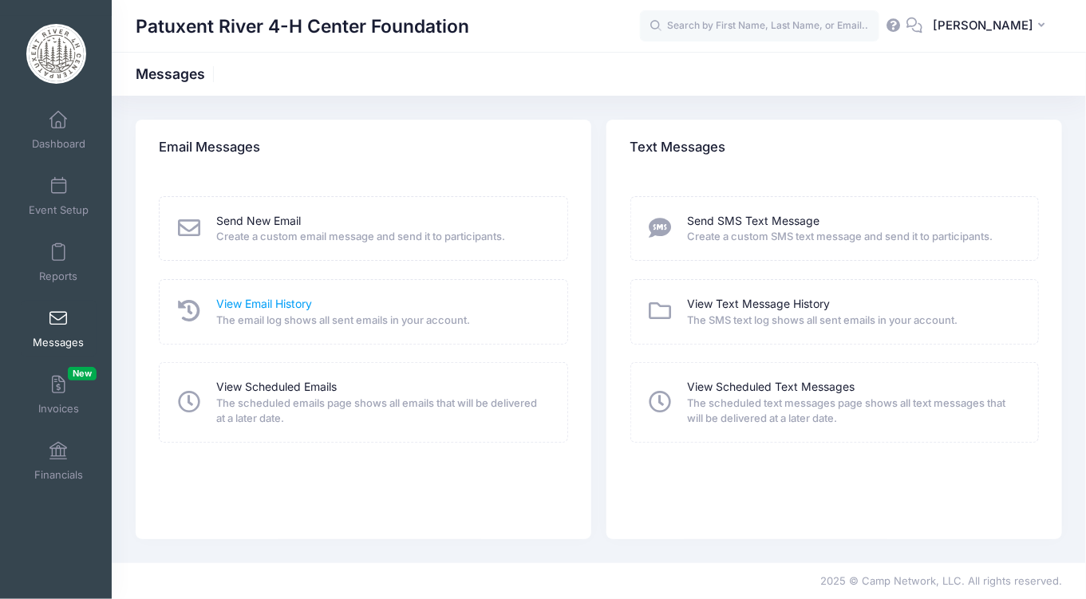
click at [267, 308] on link "View Email History" at bounding box center [264, 304] width 96 height 17
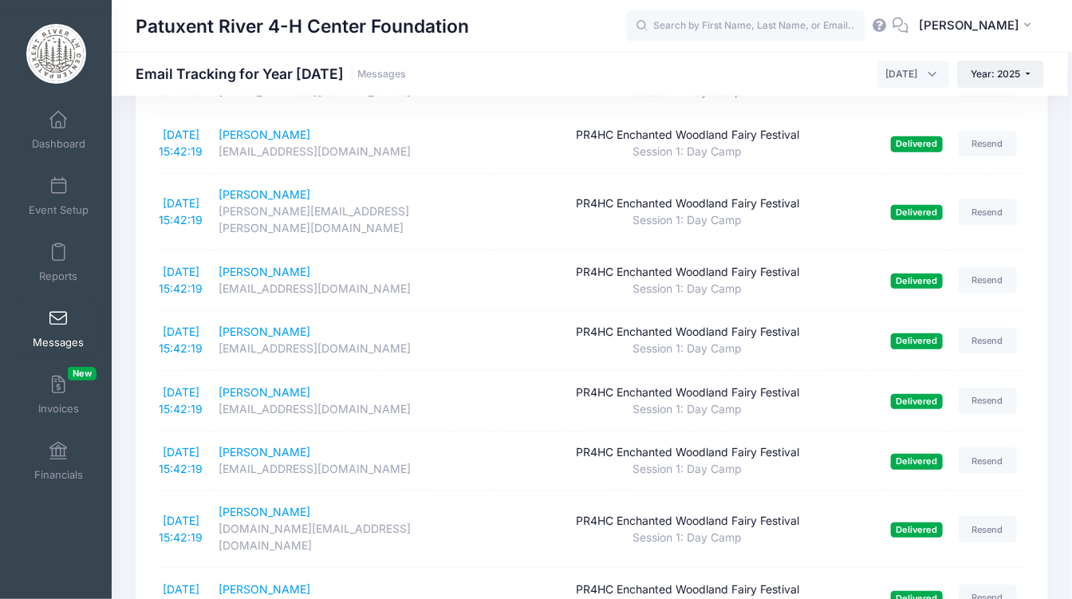
scroll to position [2738, 0]
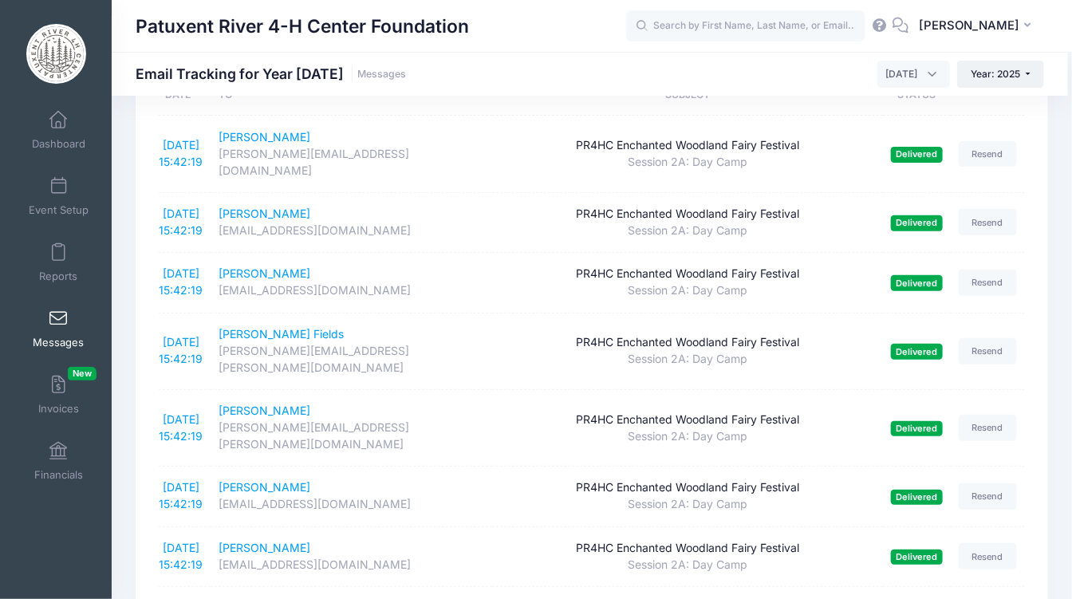
scroll to position [0, 0]
